Goal: Task Accomplishment & Management: Complete application form

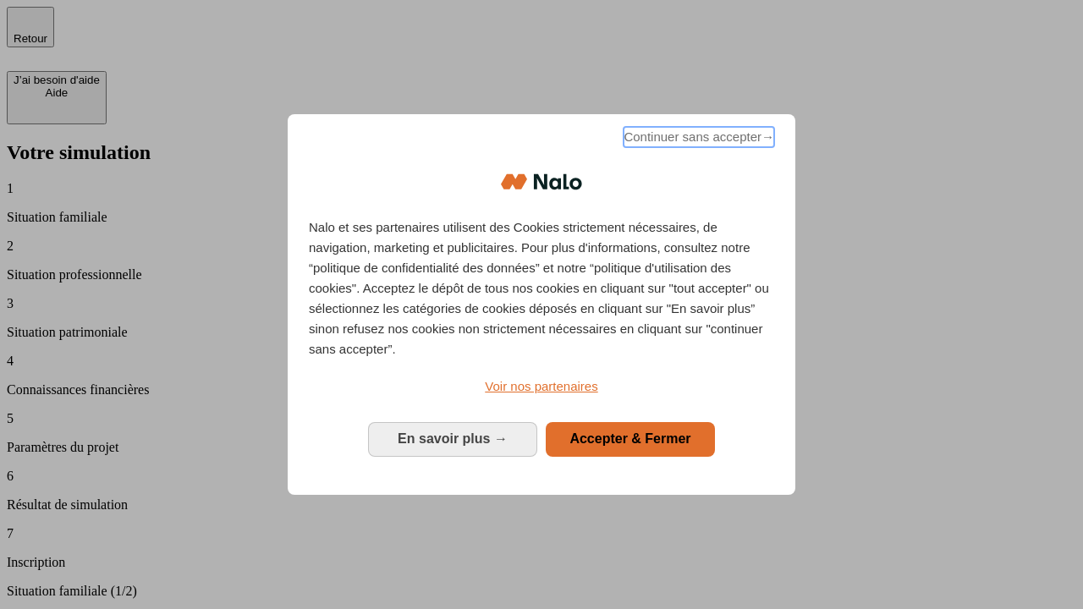
click at [697, 140] on span "Continuer sans accepter →" at bounding box center [699, 137] width 151 height 20
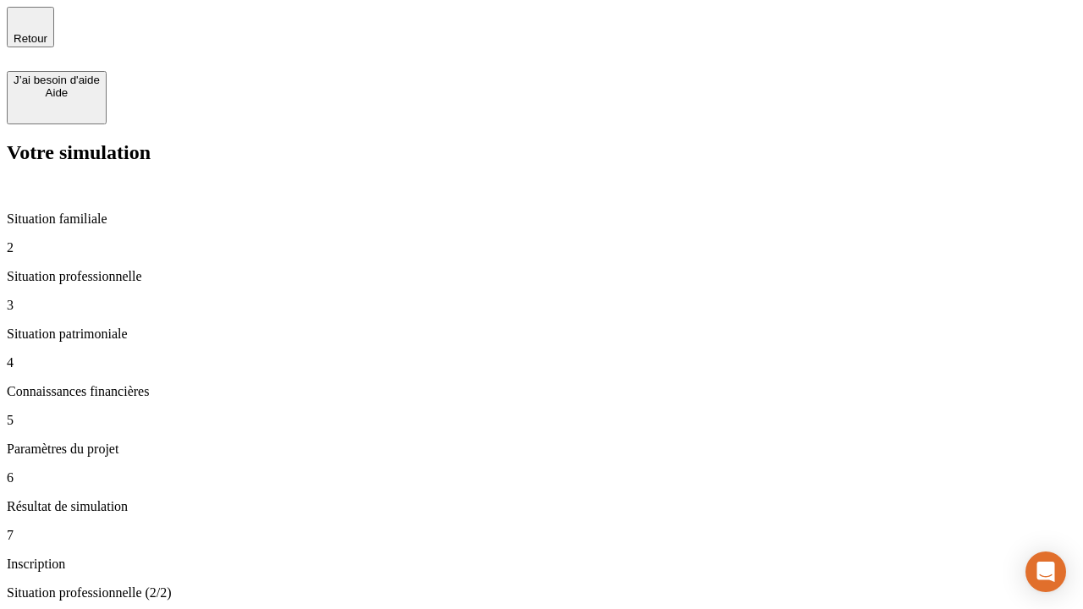
type input "30 000"
type input "40 000"
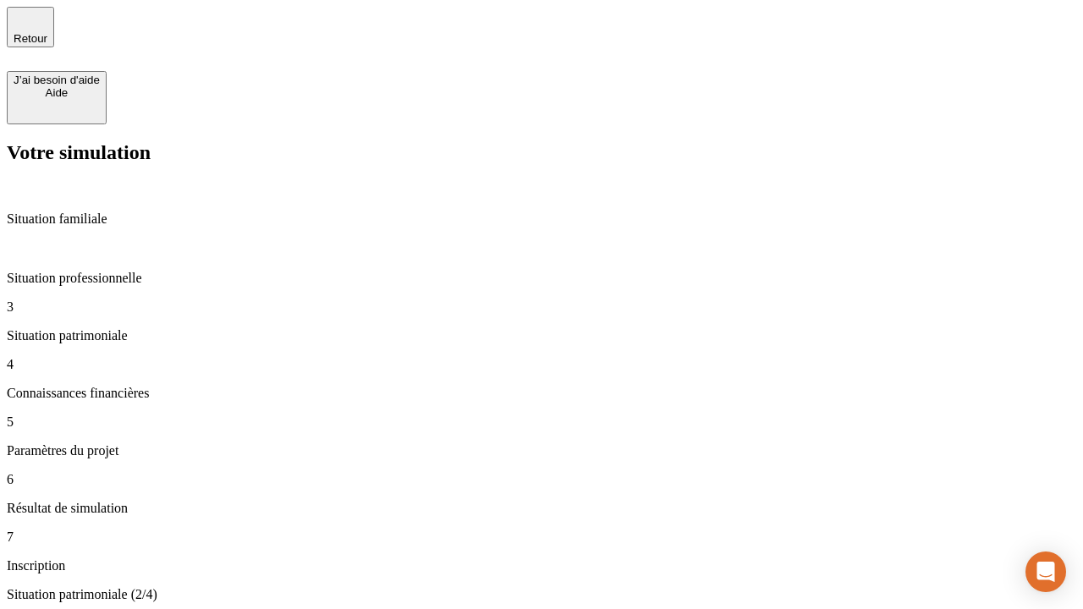
type input "1 100"
type input "20"
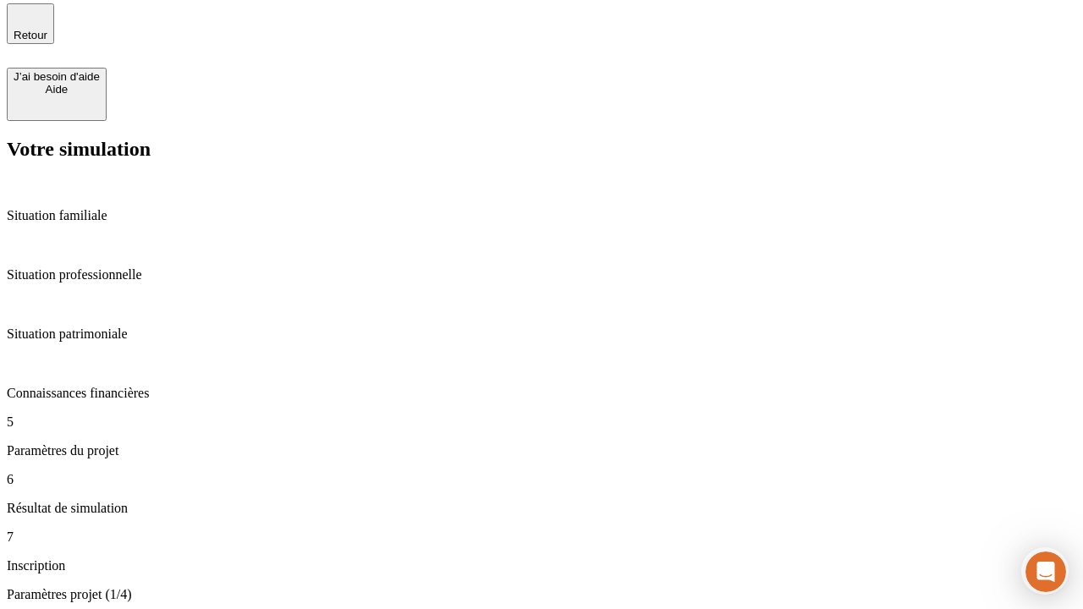
type input "40"
type input "62"
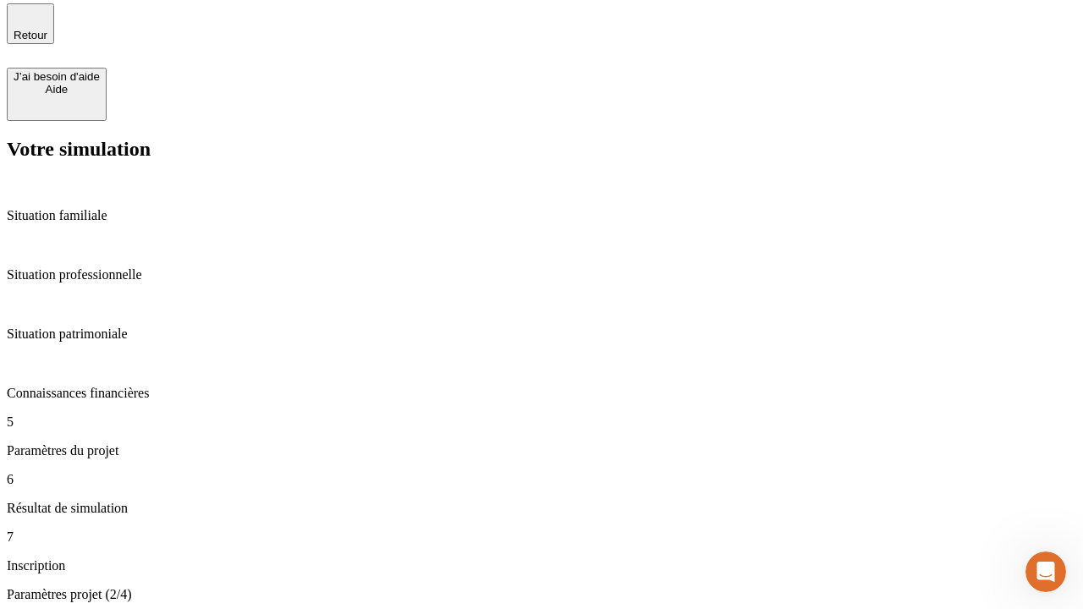
type input "50 000"
type input "640"
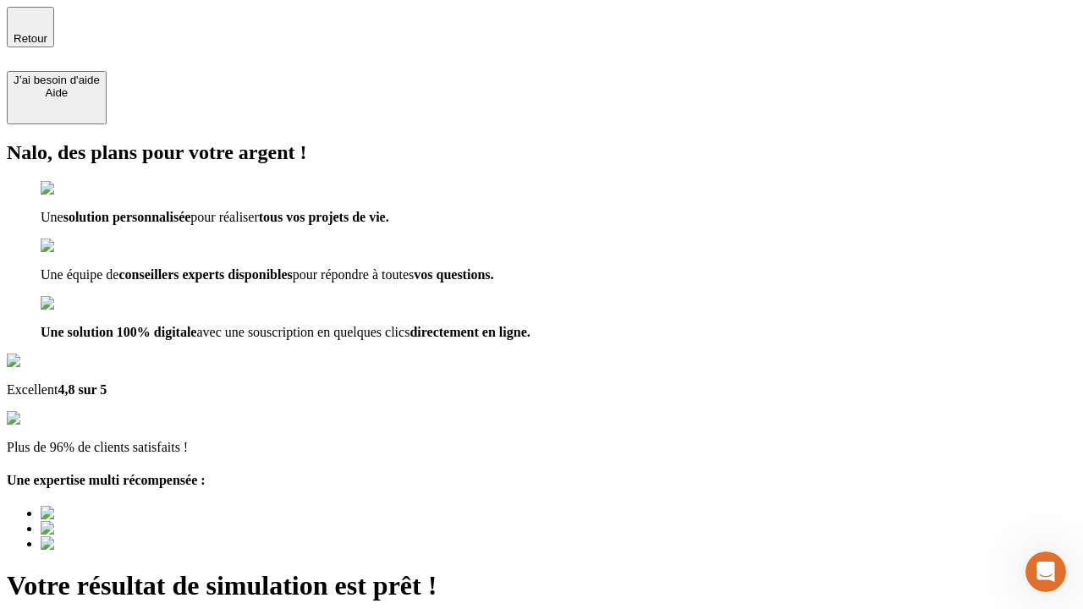
type input "[EMAIL_ADDRESS][DOMAIN_NAME]"
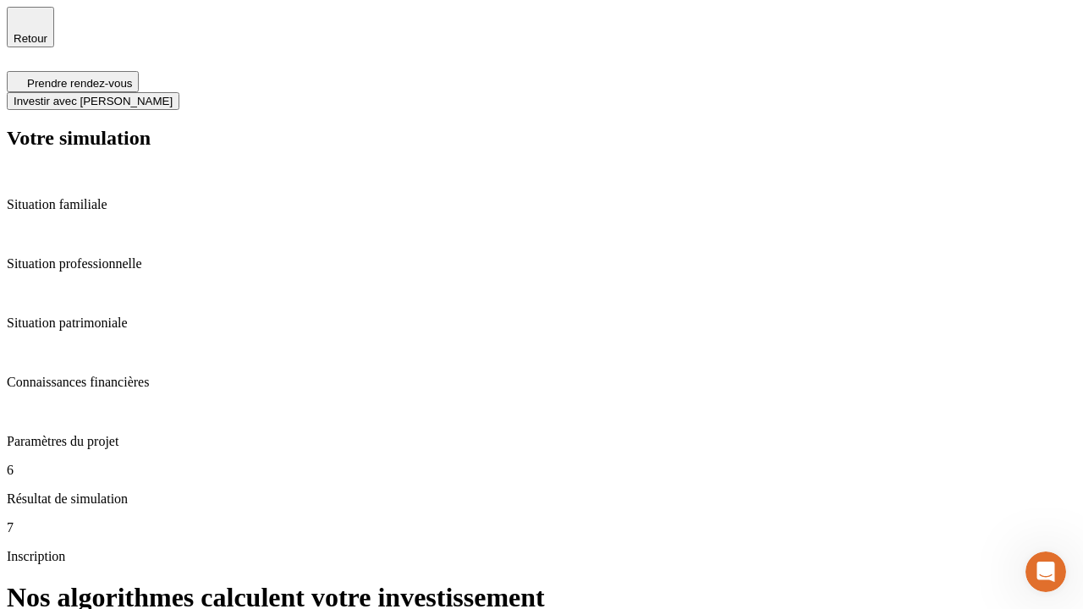
click at [173, 95] on span "Investir avec [PERSON_NAME]" at bounding box center [93, 101] width 159 height 13
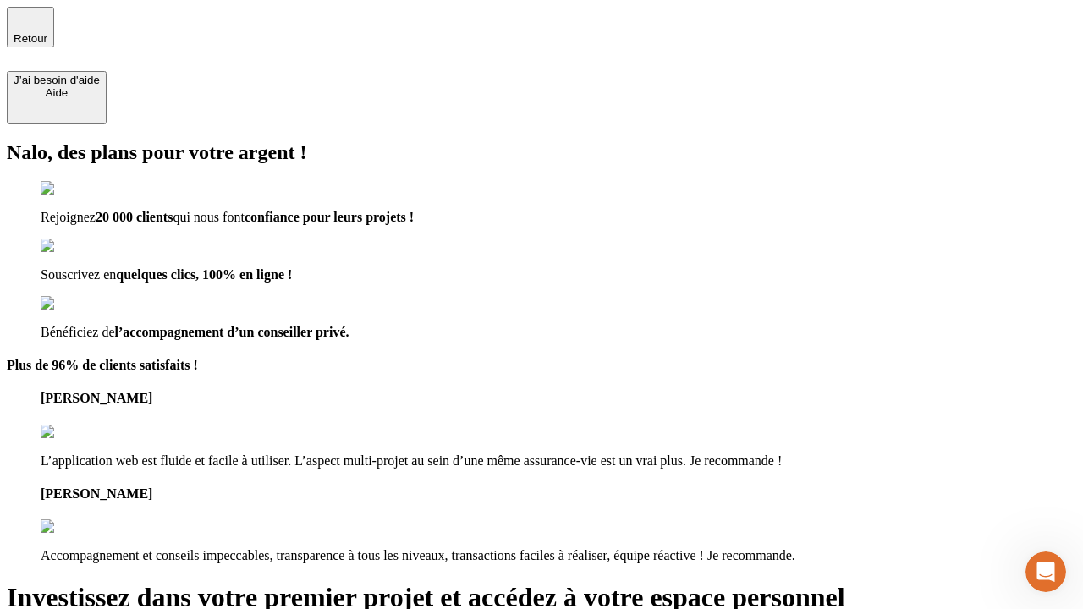
type input "[EMAIL_ADDRESS][DOMAIN_NAME]"
